Goal: Task Accomplishment & Management: Complete application form

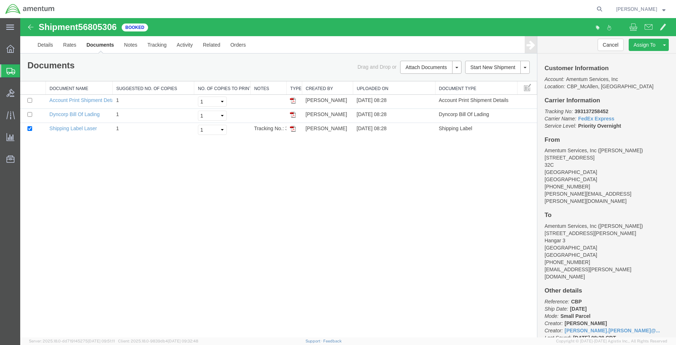
click at [0, 0] on span "Create Shipment" at bounding box center [0, 0] width 0 height 0
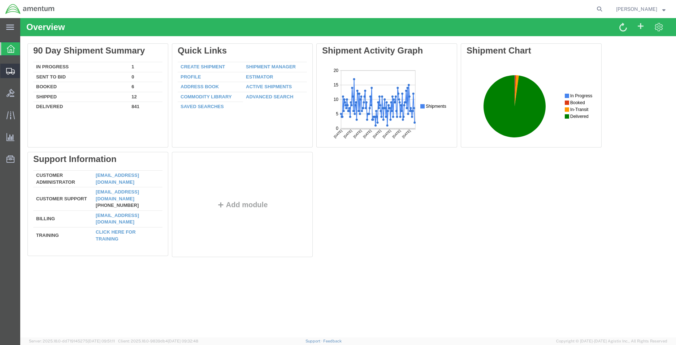
click at [0, 0] on span "Create Shipment" at bounding box center [0, 0] width 0 height 0
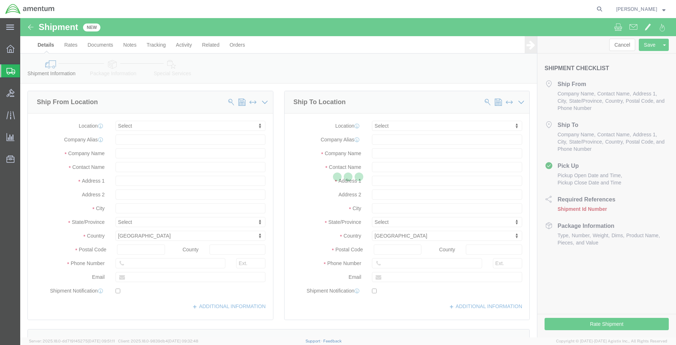
click at [160, 123] on div at bounding box center [348, 177] width 656 height 319
select select
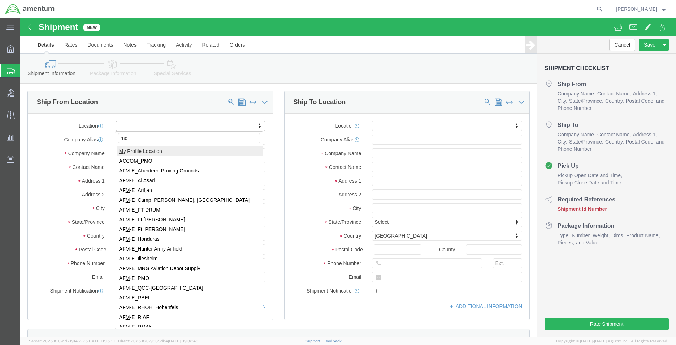
type input "mca"
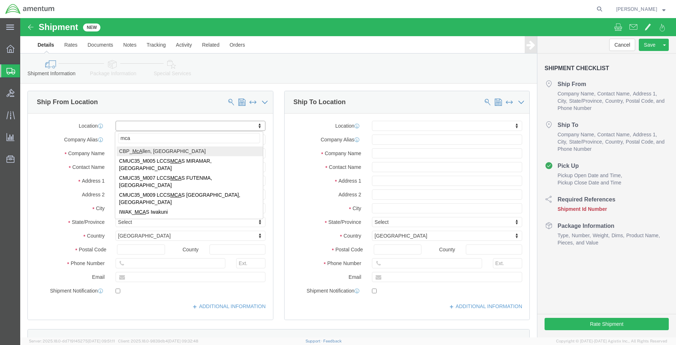
select select "49941"
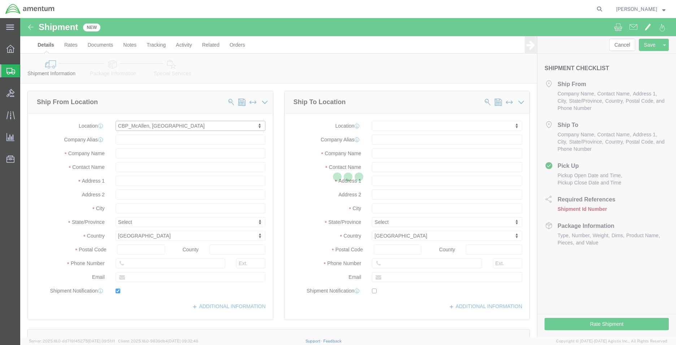
type input "[STREET_ADDRESS]"
type input "32C"
type input "78503"
type input "[PHONE_NUMBER]"
type input "[PERSON_NAME][EMAIL_ADDRESS][PERSON_NAME][DOMAIN_NAME]"
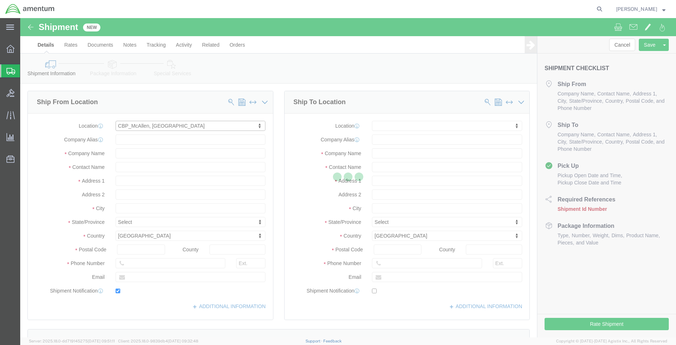
checkbox input "true"
type input "Amentum Services, Inc"
type input "[PERSON_NAME]"
type input "McAllen"
select select "TX"
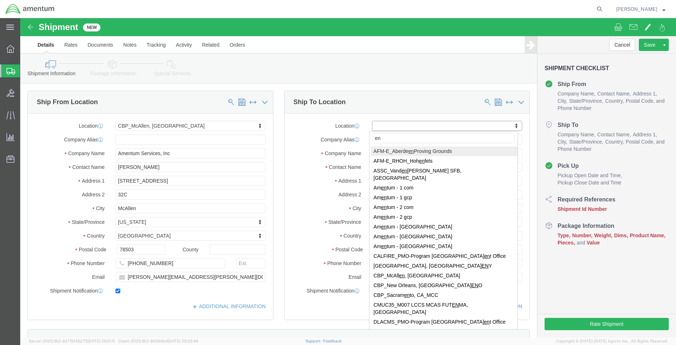
type input "eno"
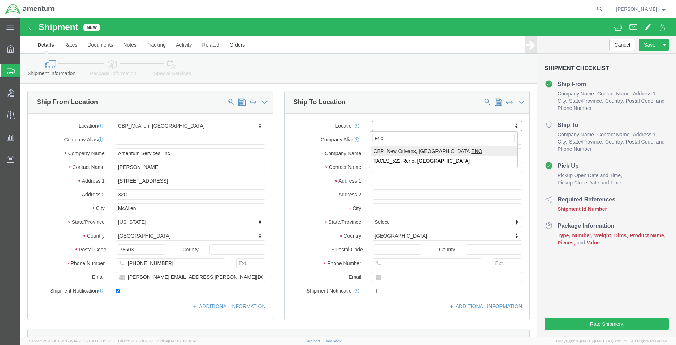
select select "49932"
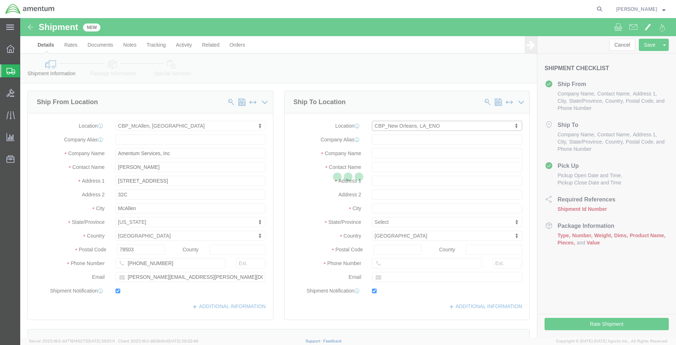
type input "400 Judge Leon Ford Drive"
type input "70401"
type input "985-902-2245"
type input "brian.d.marquez@associates.cbp.dhs.gov"
checkbox input "true"
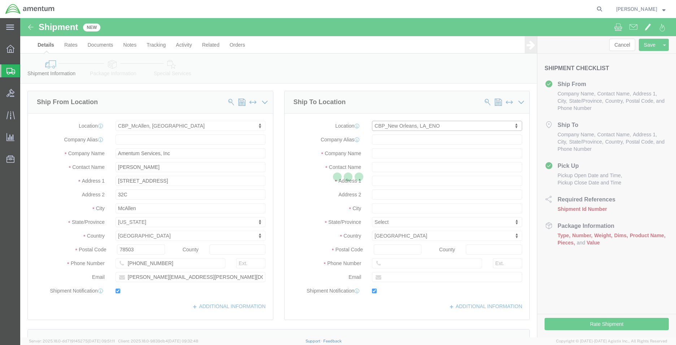
type input "Amentum Services, Inc"
type input "Brian Marquez"
type input "Hammond"
select select "LA"
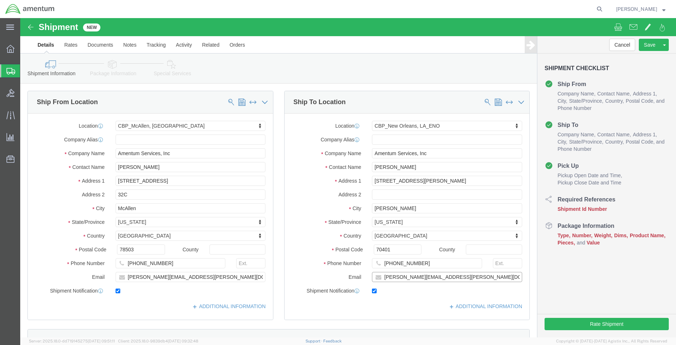
click input "brian.d.marquez@associates.cbp.dhs.gov"
drag, startPoint x: 481, startPoint y: 259, endPoint x: 362, endPoint y: 259, distance: 119.6
click input "brian.d.marquez@associates.cbp.dhs.gov"
paste input "dario.a.galvan"
type input "dario.a.galvan@associates.cbp.dhs.gov"
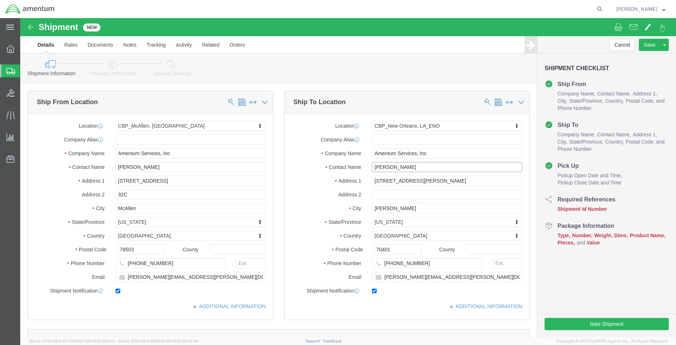
drag, startPoint x: 401, startPoint y: 149, endPoint x: 321, endPoint y: 149, distance: 80.6
click div "Contact Name Brian Marquez"
drag, startPoint x: 389, startPoint y: 149, endPoint x: 406, endPoint y: 148, distance: 17.0
click input "Brian Marquez"
click input "text"
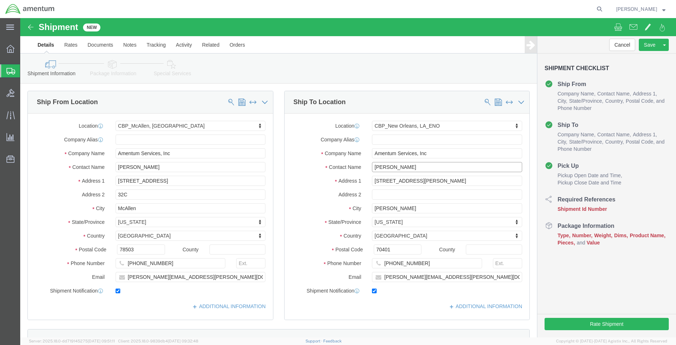
click input "Brian Marquez"
drag, startPoint x: 402, startPoint y: 146, endPoint x: 311, endPoint y: 146, distance: 91.0
click div "Contact Name Brian Marquez"
paste input "Dario Galvan"
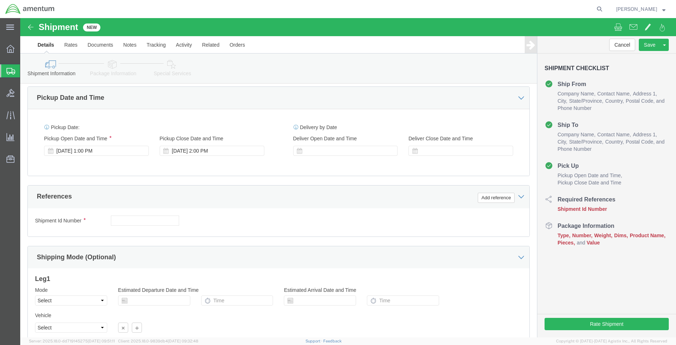
scroll to position [289, 0]
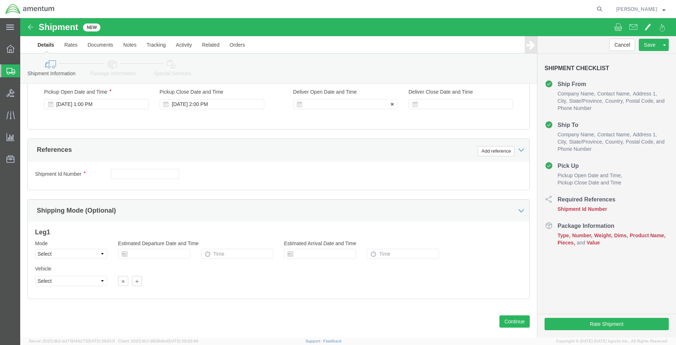
type input "Dario Galvan"
click div
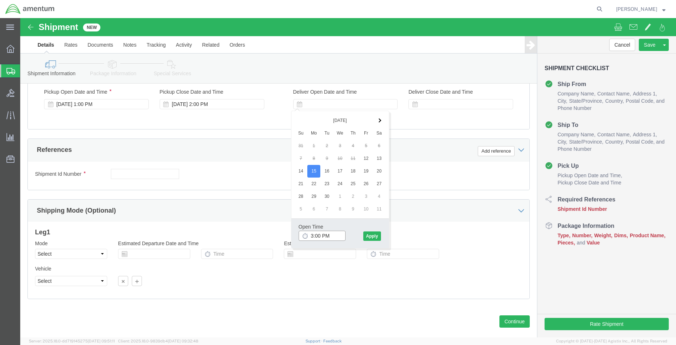
click input "3:00 PM"
click input "8:00 PM"
type input "8:00 AM"
click button "Apply"
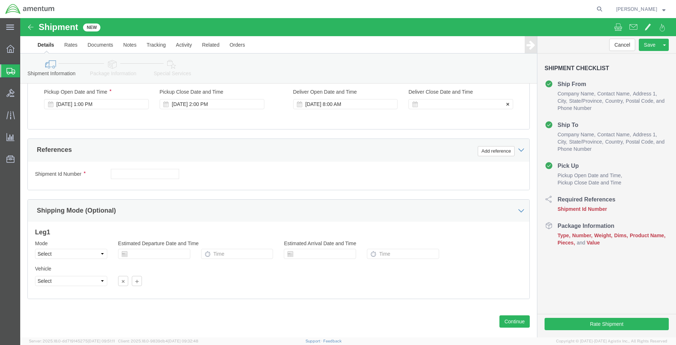
click div
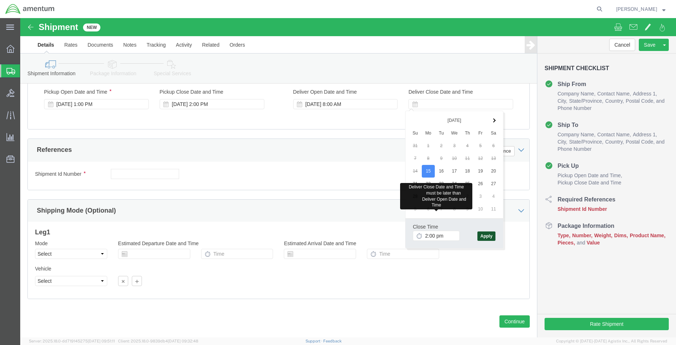
type input "2:00 PM"
click button "Apply"
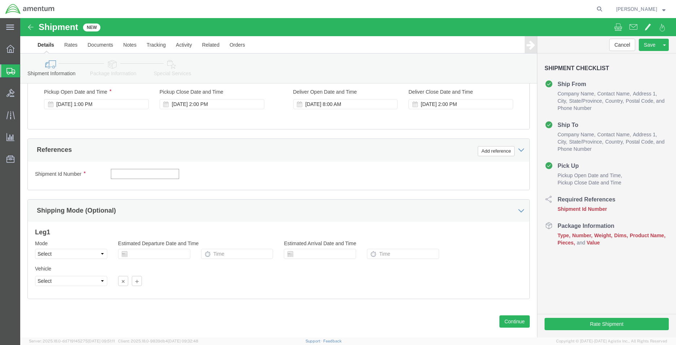
click input "text"
type input "CBP"
click button "Add reference"
drag, startPoint x: 232, startPoint y: 151, endPoint x: 224, endPoint y: 152, distance: 7.7
click select "Select Account Type Activity ID Airline Appointment Number ASN Batch Request # …"
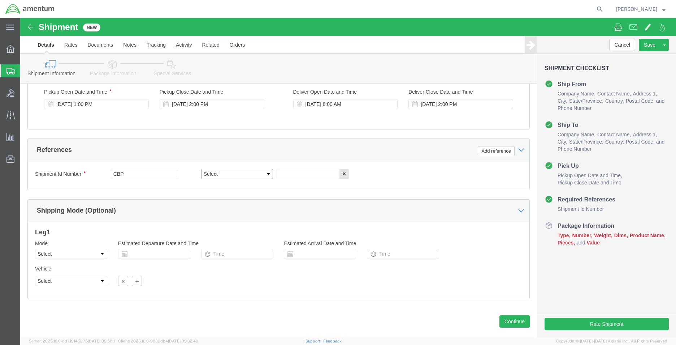
select select "DEPT"
click select "Select Account Type Activity ID Airline Appointment Number ASN Batch Request # …"
click input "text"
type input "ENO"
click button "Add reference"
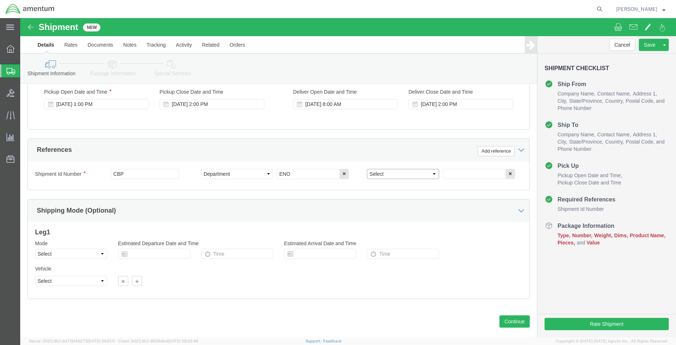
click select "Select Account Type Activity ID Airline Appointment Number ASN Batch Request # …"
select select "CUSTREF"
click select "Select Account Type Activity ID Airline Appointment Number ASN Batch Request # …"
drag, startPoint x: 476, startPoint y: 135, endPoint x: 448, endPoint y: 138, distance: 28.3
click button "Add reference"
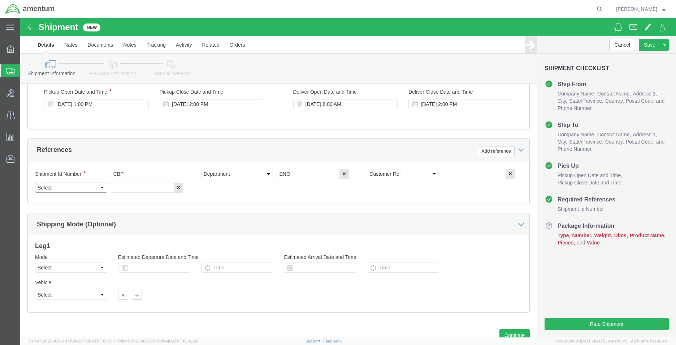
drag, startPoint x: 70, startPoint y: 173, endPoint x: 68, endPoint y: 165, distance: 8.3
click select "Select Account Type Activity ID Airline Appointment Number ASN Batch Request # …"
select select "PROJNUM"
click select "Select Account Type Activity ID Airline Appointment Number ASN Batch Request # …"
click input "text"
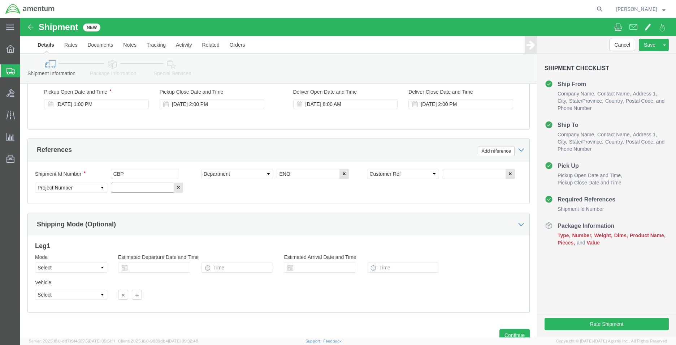
paste input "6118.03.03.2219.MCA.0000"
type input "6118.03.03.2219.MCA.0000"
click input "text"
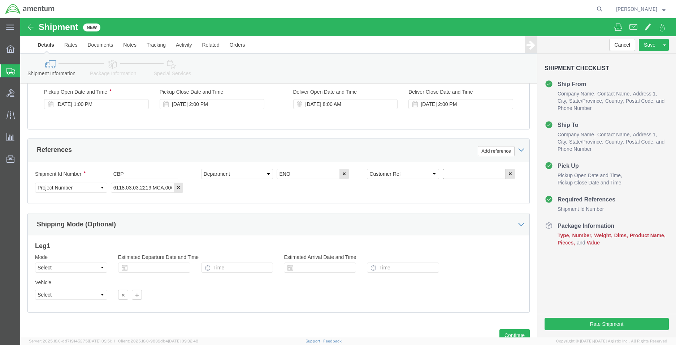
paste input "IFSS-050143-3DCB"
type input "IFSS-050143-3DCB"
drag, startPoint x: 489, startPoint y: 317, endPoint x: 490, endPoint y: 341, distance: 24.2
click button "Continue"
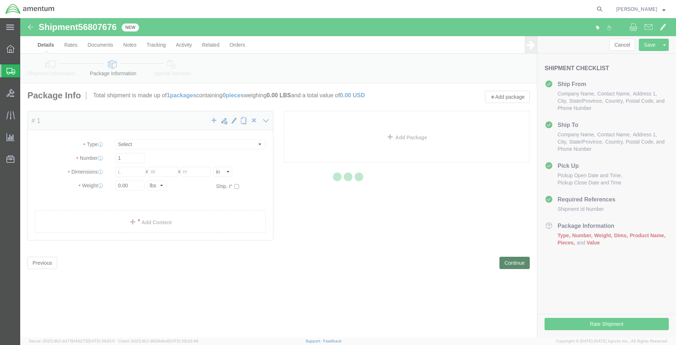
select select "CBOX"
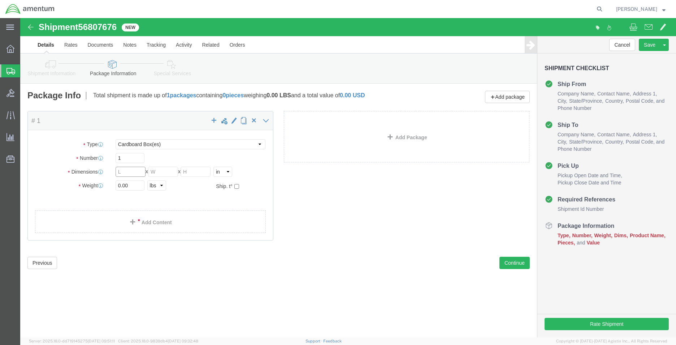
click input "text"
type input "11"
type input "6"
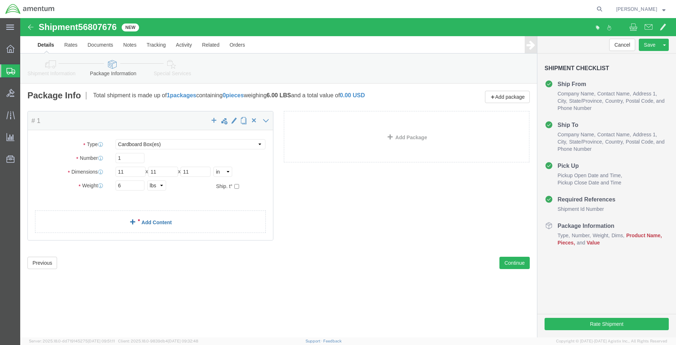
click link "Add Content"
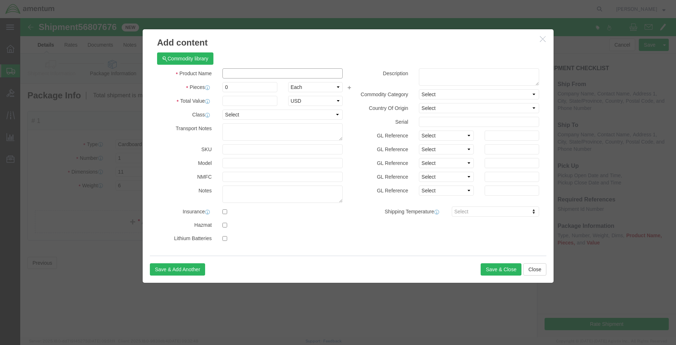
click input "text"
paste input "IFSS-050143-3DCB"
type input "IFSS-050143-3DCB"
click textarea
paste textarea "MOTOR AFT 5" BRUSHLESS"
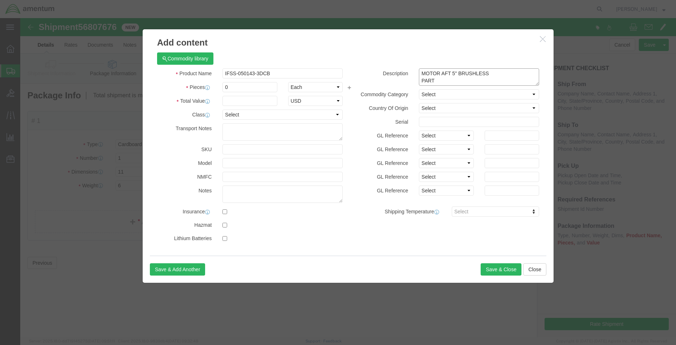
paste textarea "MOTOR AFT 5" BRUSHLESS"
click input "IFSS-050143-3DCB"
drag, startPoint x: 276, startPoint y: 56, endPoint x: 204, endPoint y: 55, distance: 71.9
click input "IFSS-050143-3DCB"
drag, startPoint x: 477, startPoint y: 62, endPoint x: 487, endPoint y: 62, distance: 10.1
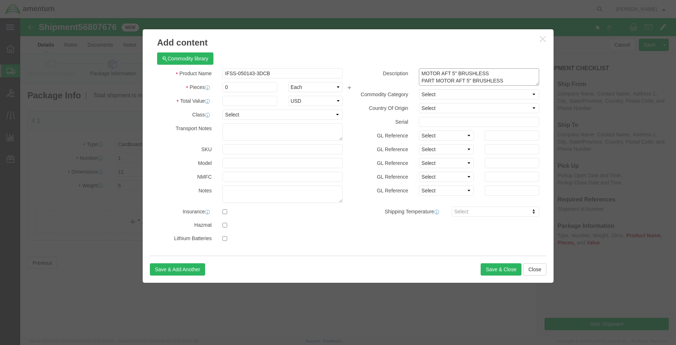
click textarea "MOTOR AFT 5" BRUSHLESS PART MOTOR AFT 5" BRUSHLESS"
drag, startPoint x: 495, startPoint y: 61, endPoint x: 417, endPoint y: 61, distance: 78.0
click textarea "MOTOR AFT 5" BRUSHLESS PART MOTOR AFT 5" BRUSHLESS"
paste textarea "IFSS-050143-3DCB"
type textarea "MOTOR AFT 5" BRUSHLESS PART IFSS-050143-3DCB"
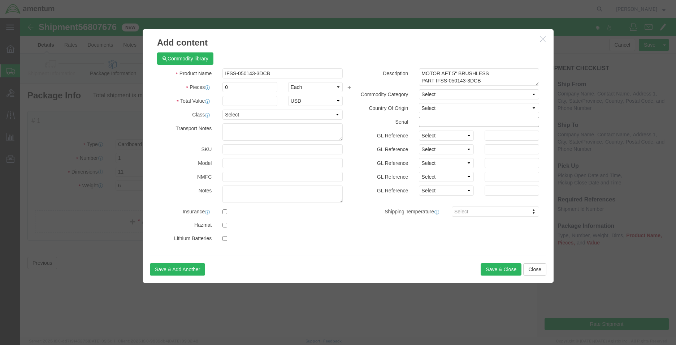
click input "text"
paste input "9693"
type input "9693"
drag, startPoint x: 189, startPoint y: 68, endPoint x: 178, endPoint y: 68, distance: 10.8
click div "Pieces Number of pieces inside all the packages 0 Select Bag Barrels 100Board F…"
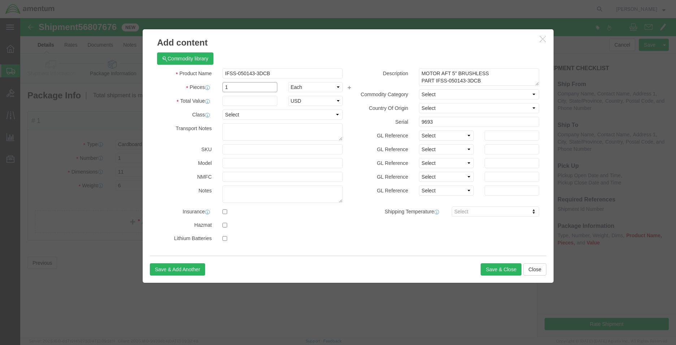
type input "1"
type input "4500.00"
select select "USD"
click button "Save & Close"
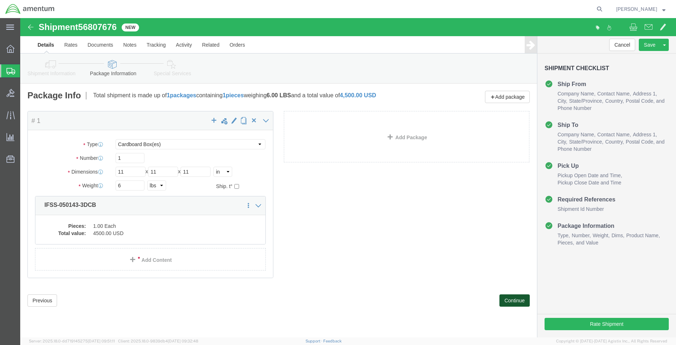
click button "Continue"
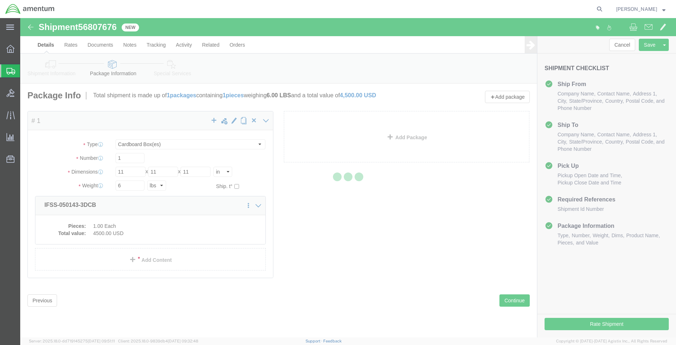
select select
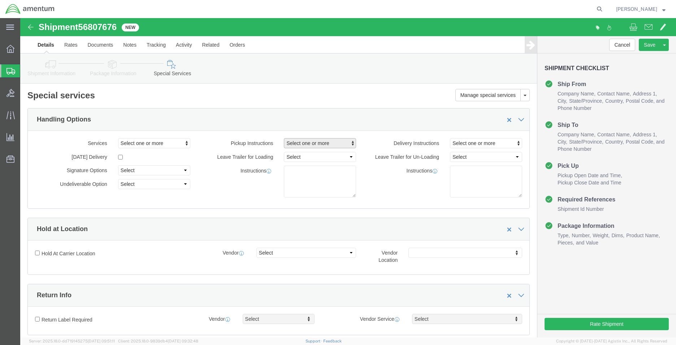
click span "Select one or more"
click span "Site Support"
select select "PICKUP_SITE_SUPPORT"
drag, startPoint x: 357, startPoint y: 176, endPoint x: 362, endPoint y: 177, distance: 5.1
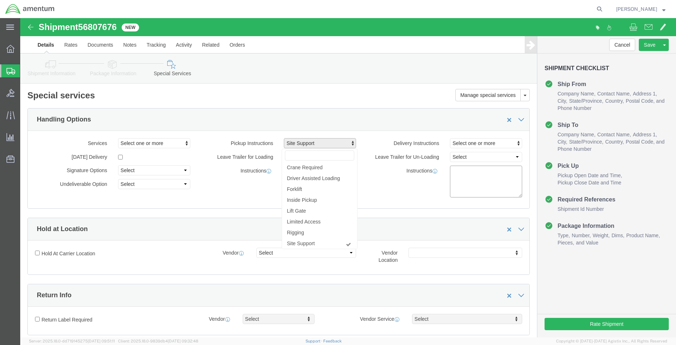
click div "Instructions"
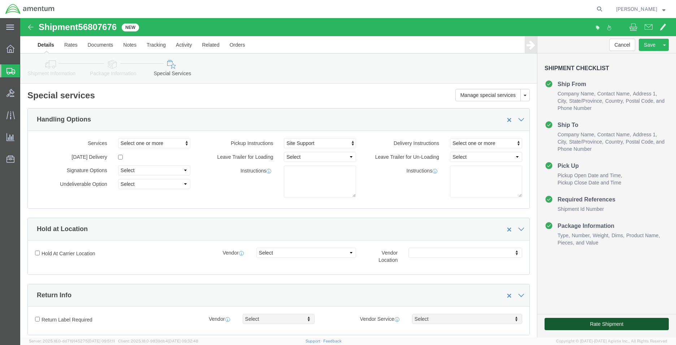
click button "Rate Shipment"
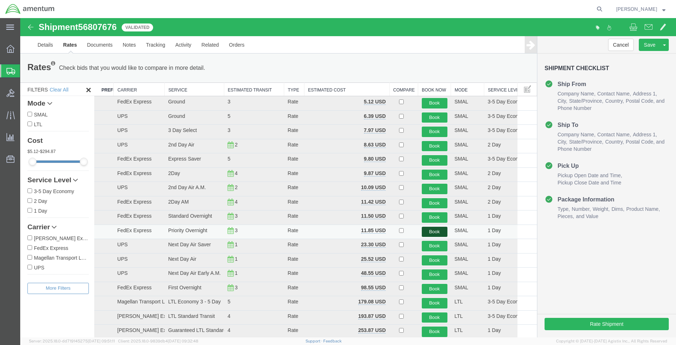
click at [434, 232] on button "Book" at bounding box center [435, 232] width 26 height 10
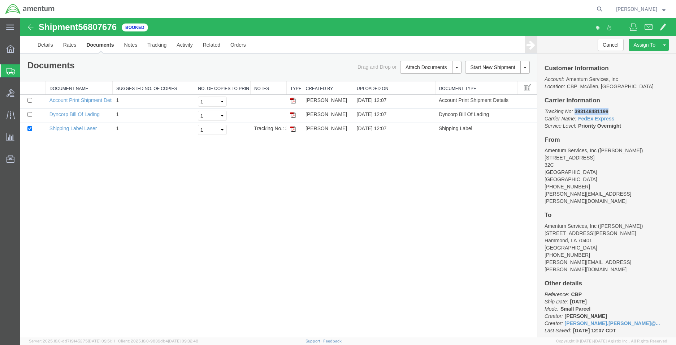
drag, startPoint x: 612, startPoint y: 112, endPoint x: 576, endPoint y: 109, distance: 36.2
click at [576, 109] on p "Tracking No: 393148481199 Carrier Name: FedEx Express FedEx Express Service Lev…" at bounding box center [607, 119] width 124 height 22
copy b "393148481199"
click at [292, 128] on img at bounding box center [293, 129] width 6 height 6
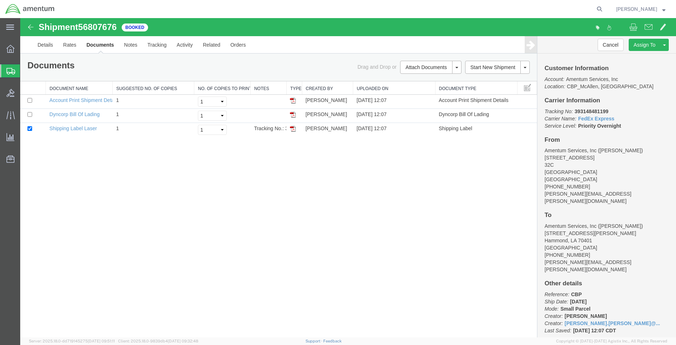
click at [650, 118] on p "Tracking No: 393148481199 Carrier Name: FedEx Express FedEx Express Service Lev…" at bounding box center [607, 119] width 124 height 22
drag, startPoint x: 544, startPoint y: 109, endPoint x: 629, endPoint y: 125, distance: 86.4
click at [629, 125] on div "Customer Information Account: Amentum Services, Inc Location: CBP_McAllen, TX_M…" at bounding box center [607, 195] width 139 height 284
copy p "Tracking No: 393148481199 Carrier Name: FedEx Express FedEx Express Service Lev…"
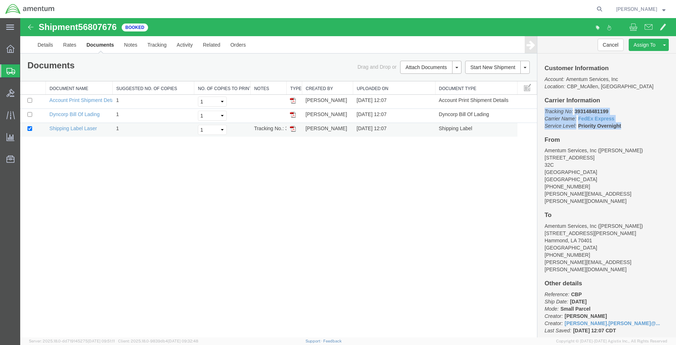
click at [292, 129] on img at bounding box center [293, 129] width 6 height 6
click at [53, 42] on link "Details" at bounding box center [46, 44] width 26 height 17
